Goal: Navigation & Orientation: Understand site structure

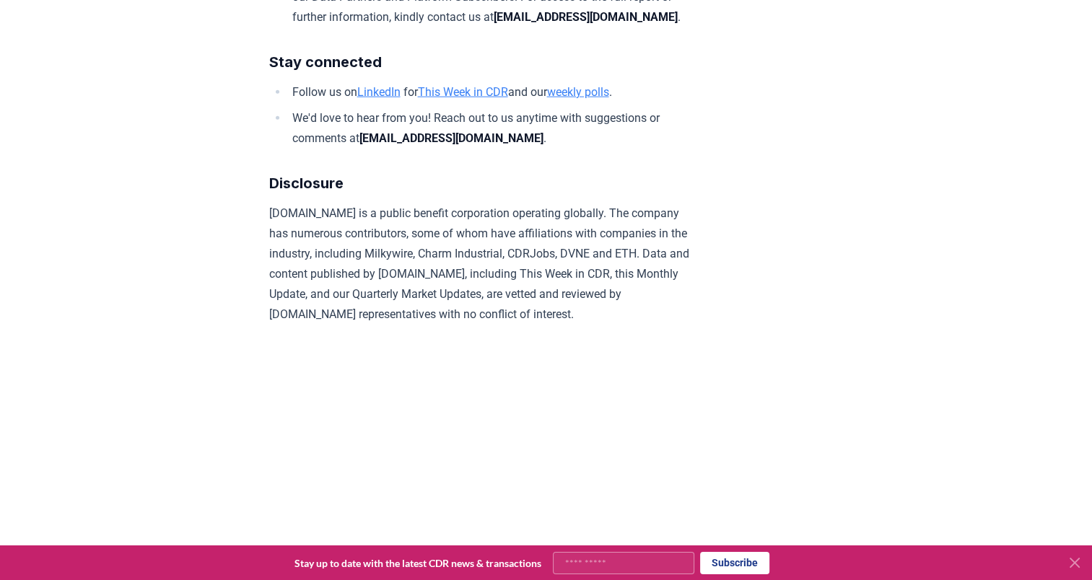
scroll to position [8839, 0]
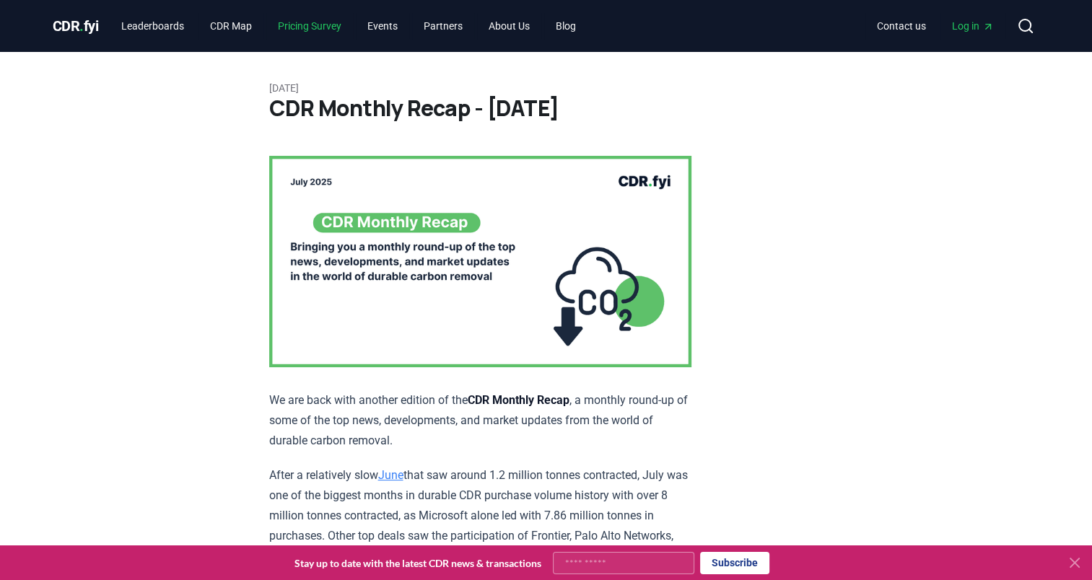
drag, startPoint x: 494, startPoint y: 219, endPoint x: 318, endPoint y: 31, distance: 257.4
click at [318, 31] on link "Pricing Survey" at bounding box center [309, 26] width 87 height 26
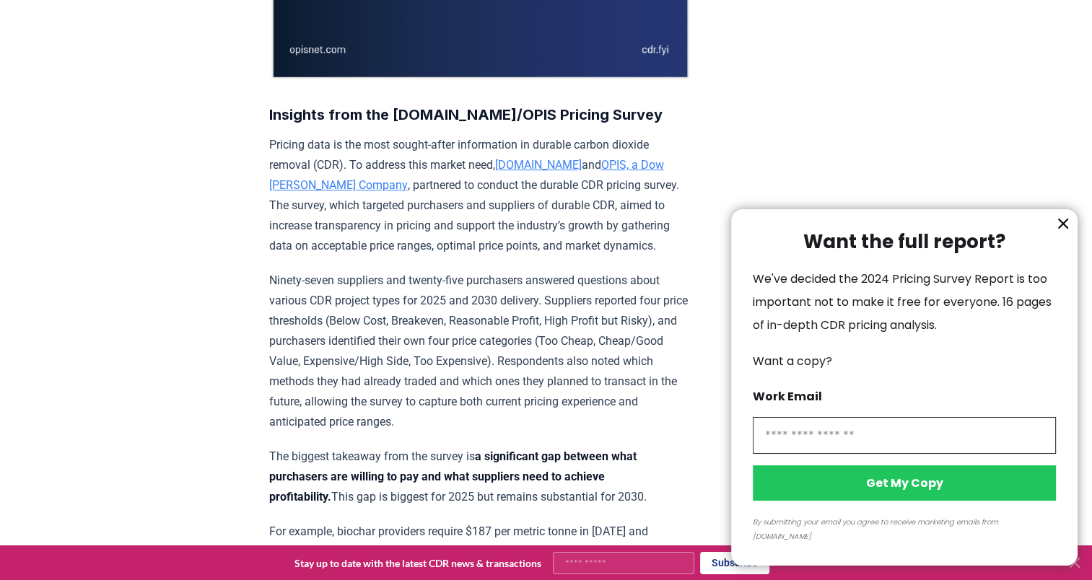
scroll to position [393, 0]
click at [518, 164] on div at bounding box center [546, 290] width 1092 height 580
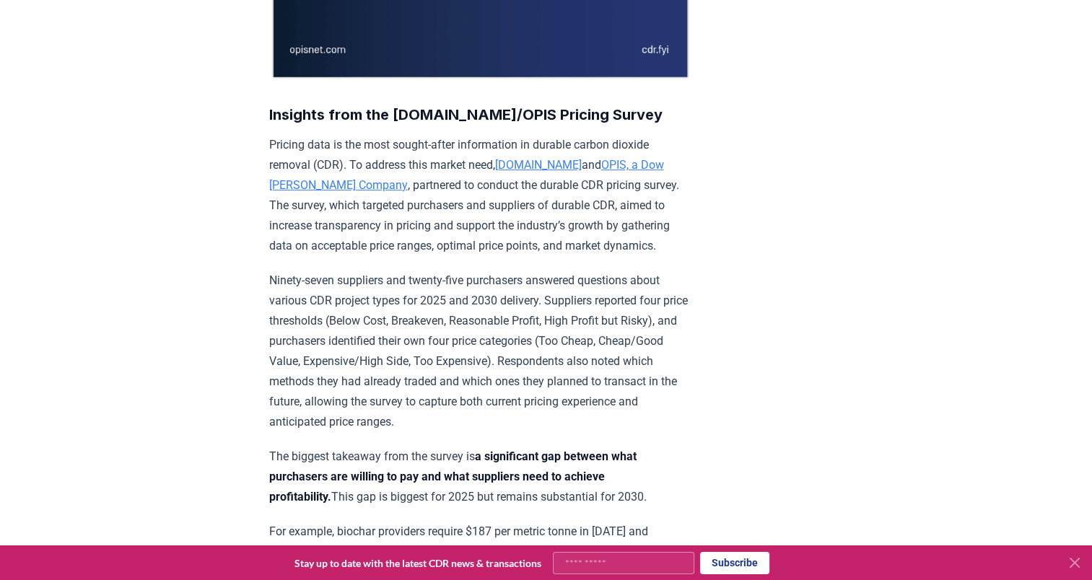
click at [515, 162] on link "[DOMAIN_NAME]" at bounding box center [538, 165] width 87 height 14
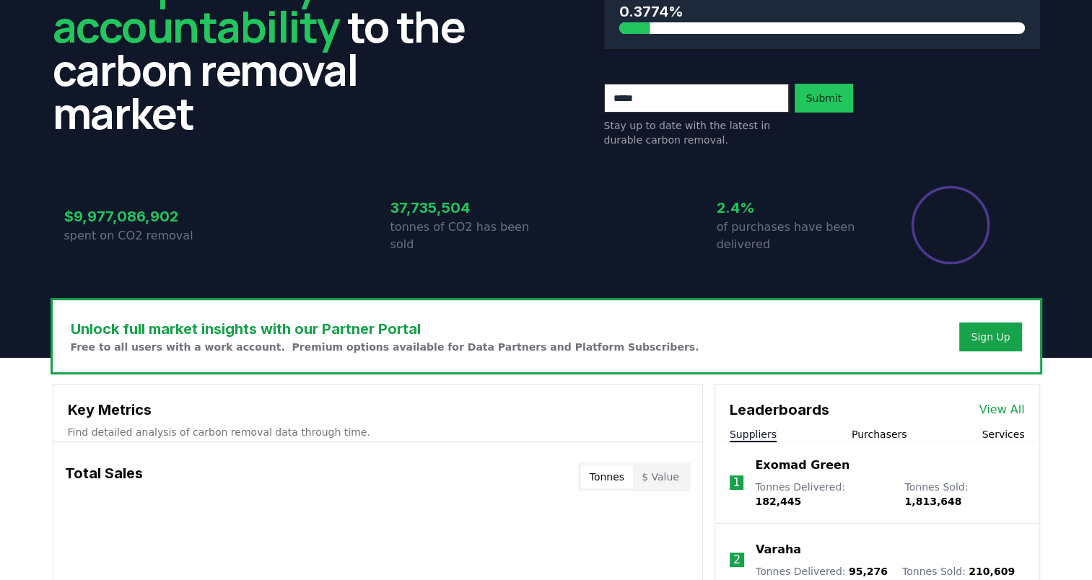
scroll to position [144, 0]
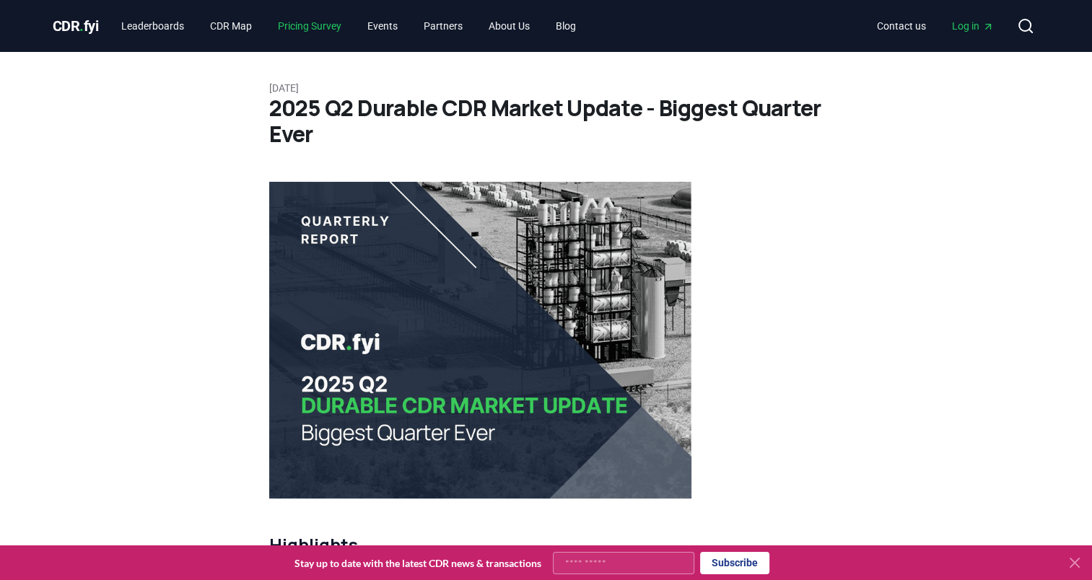
click at [308, 25] on link "Pricing Survey" at bounding box center [309, 26] width 87 height 26
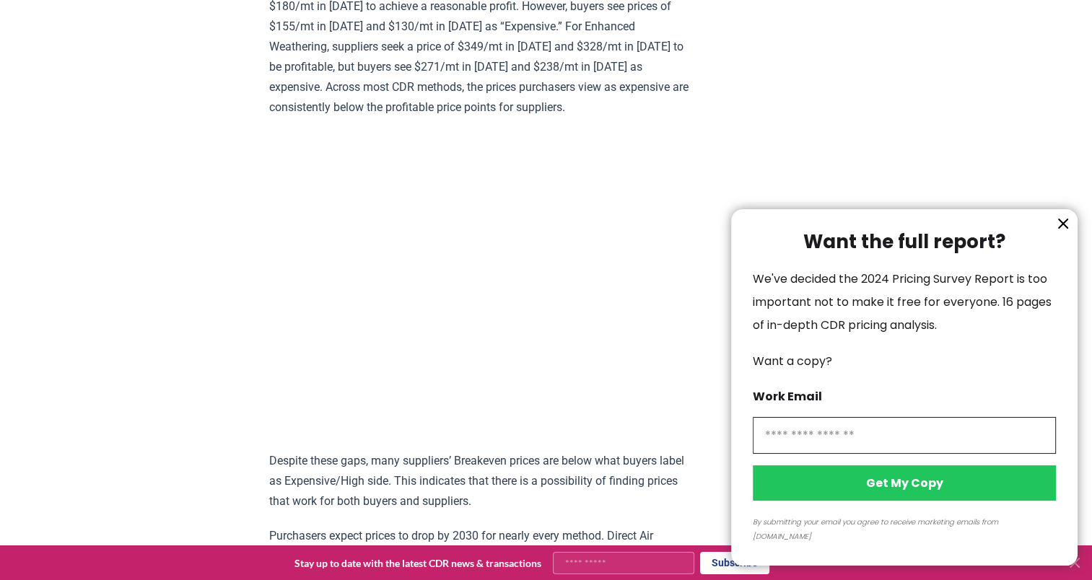
scroll to position [992, 0]
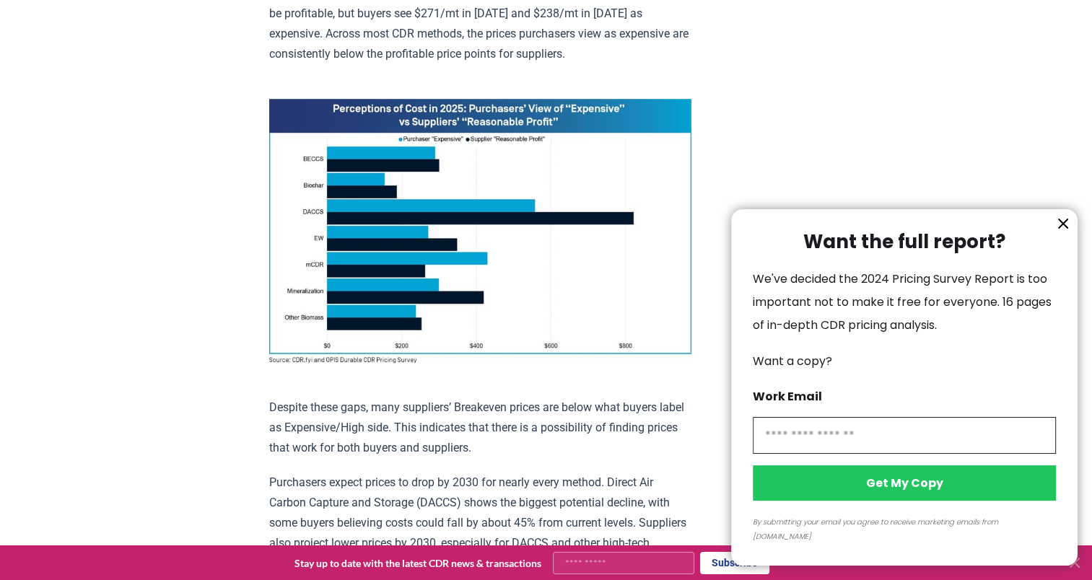
click at [263, 193] on div at bounding box center [546, 290] width 1092 height 580
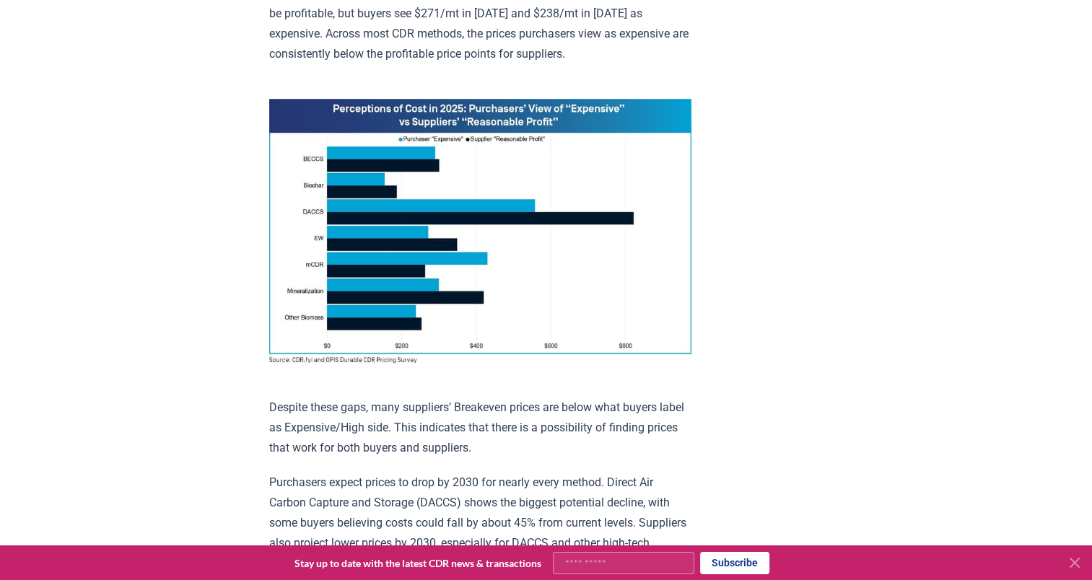
click at [458, 212] on img at bounding box center [480, 231] width 422 height 265
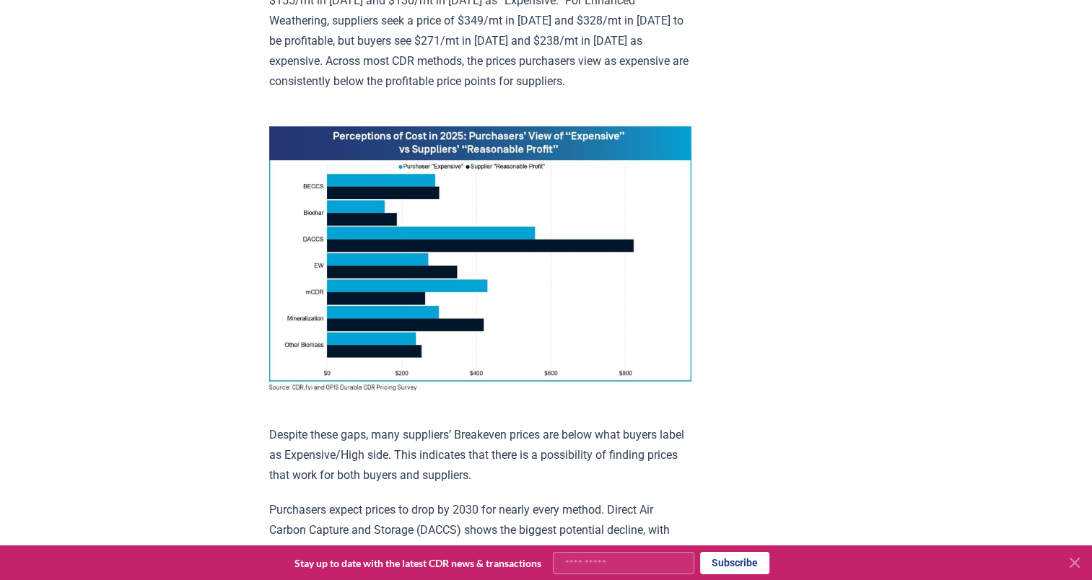
scroll to position [1033, 0]
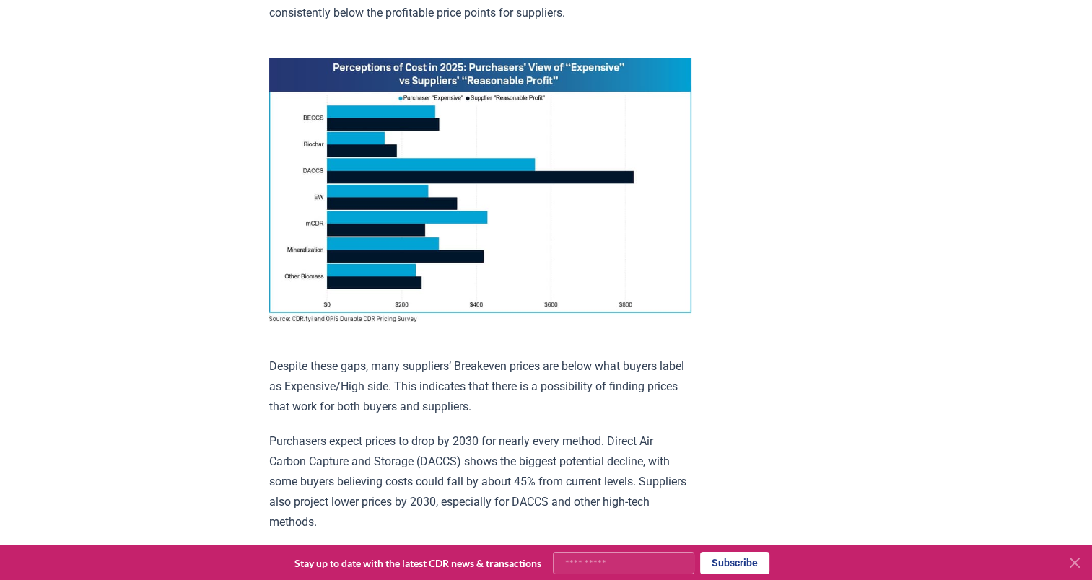
click at [411, 206] on img at bounding box center [480, 190] width 422 height 265
click at [450, 117] on img at bounding box center [480, 190] width 422 height 265
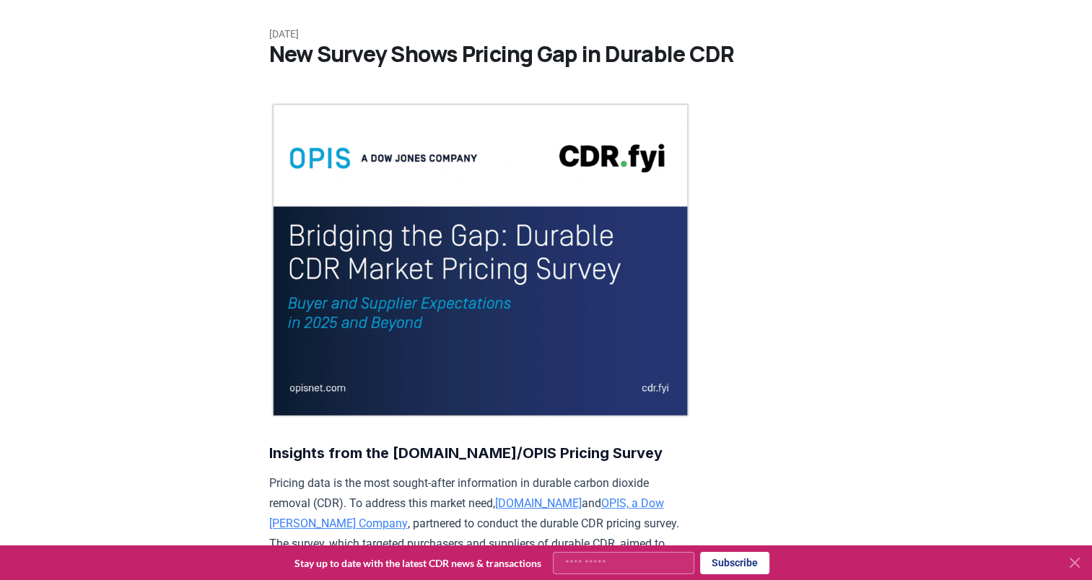
scroll to position [0, 0]
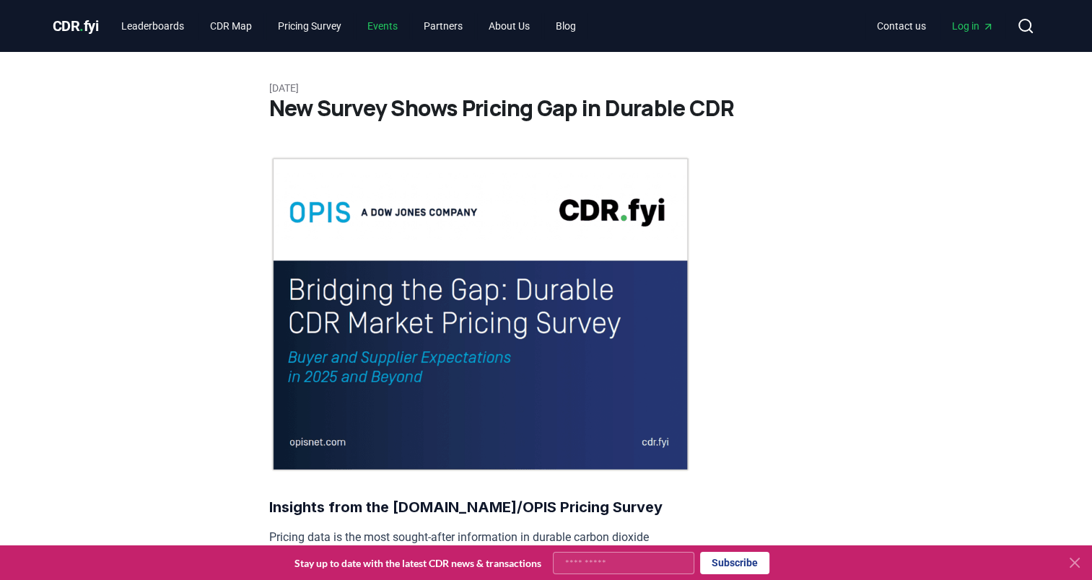
click at [401, 30] on link "Events" at bounding box center [382, 26] width 53 height 26
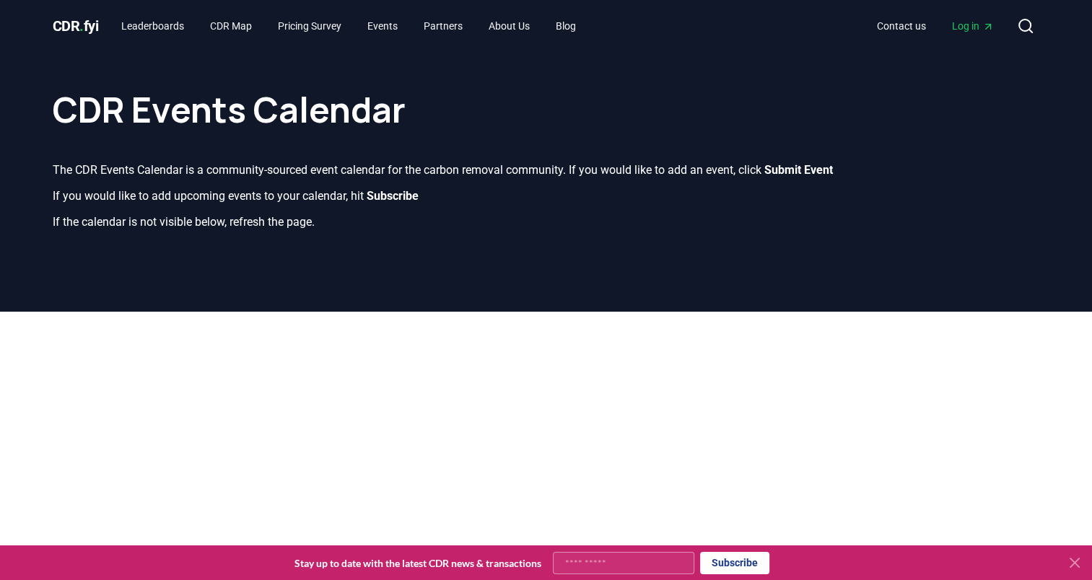
scroll to position [1, 0]
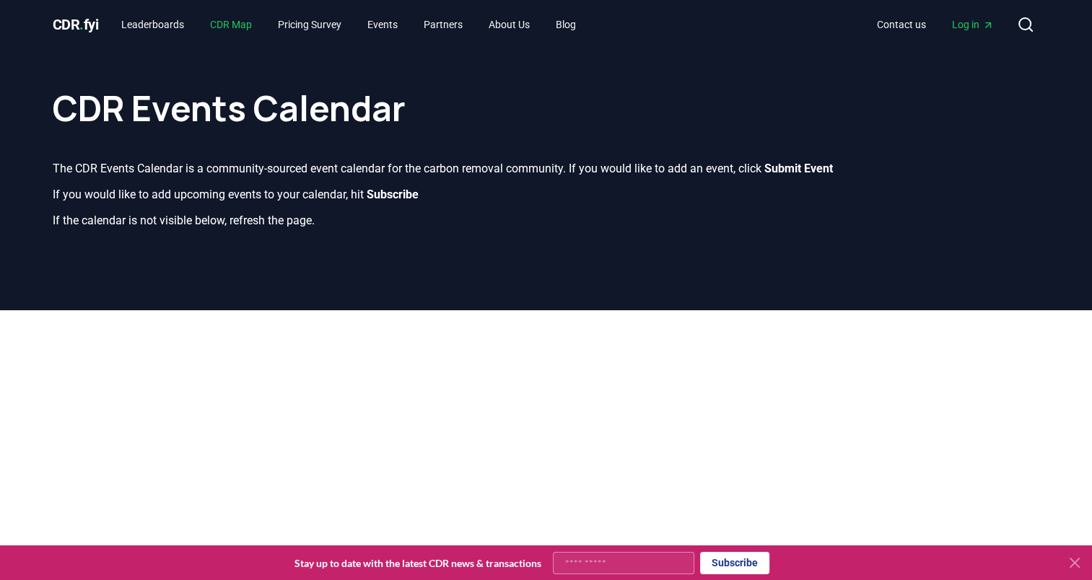
click at [236, 19] on link "CDR Map" at bounding box center [231, 25] width 65 height 26
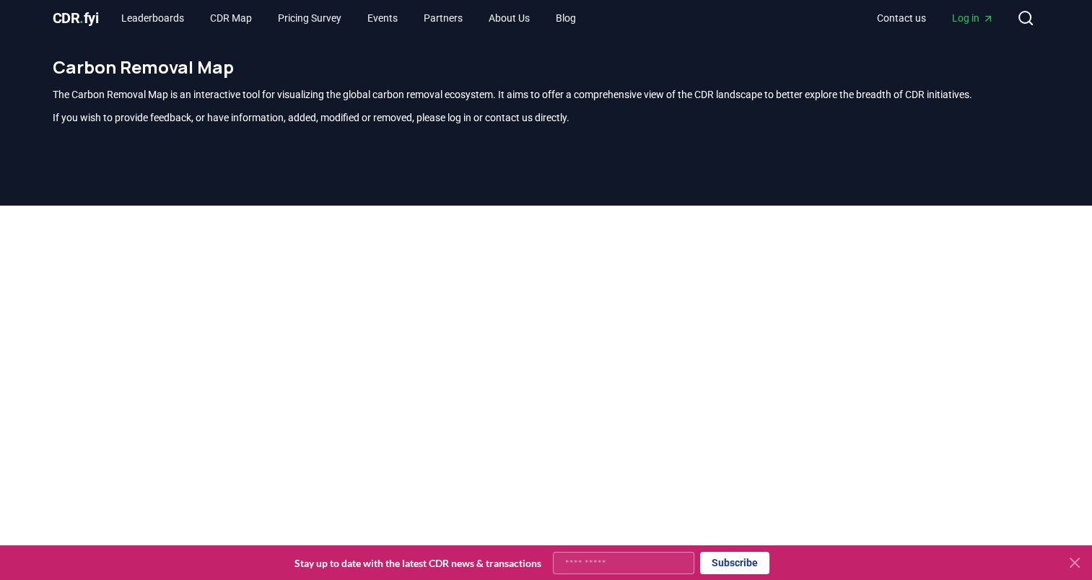
scroll to position [424, 0]
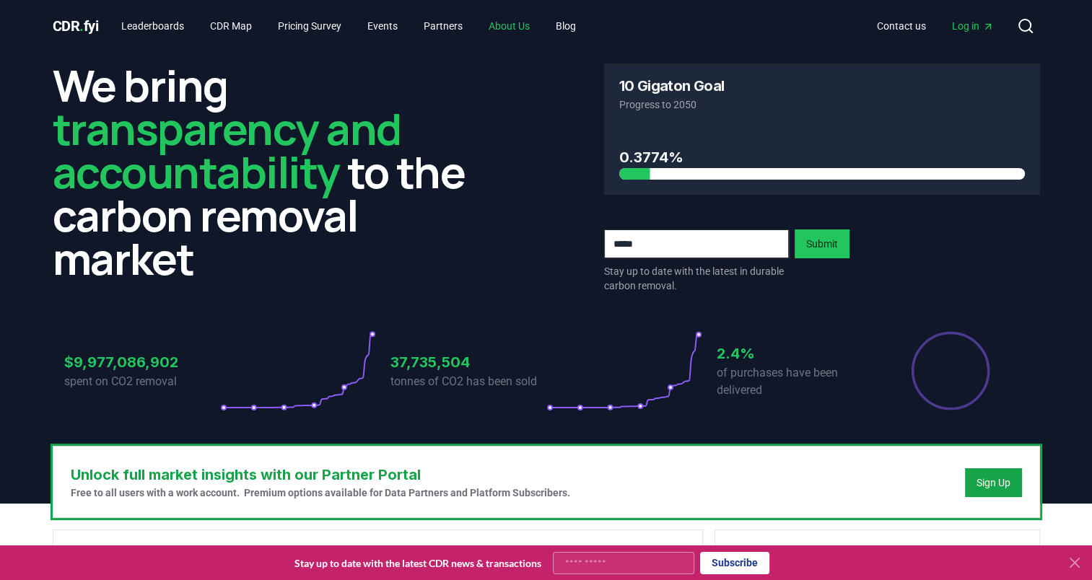
click at [520, 21] on link "About Us" at bounding box center [509, 26] width 64 height 26
